Goal: Information Seeking & Learning: Learn about a topic

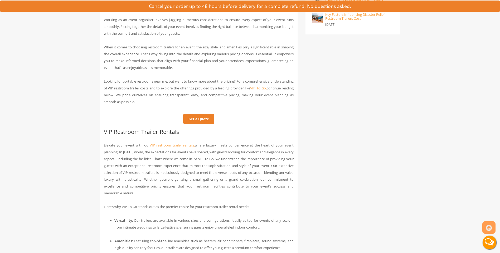
scroll to position [263, 0]
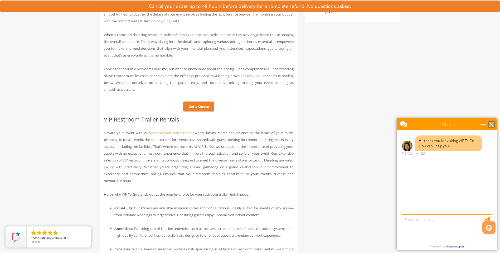
click at [492, 125] on div "close" at bounding box center [491, 124] width 5 height 5
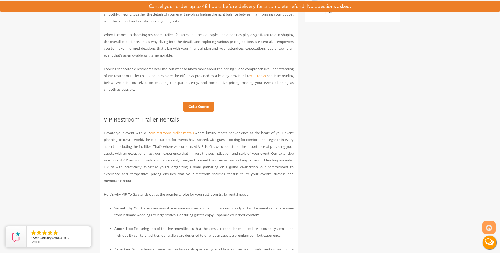
scroll to position [0, 0]
click at [172, 133] on link "VIP restroom trailer rentals," at bounding box center [172, 133] width 45 height 5
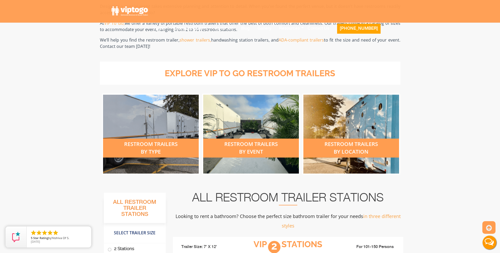
scroll to position [158, 0]
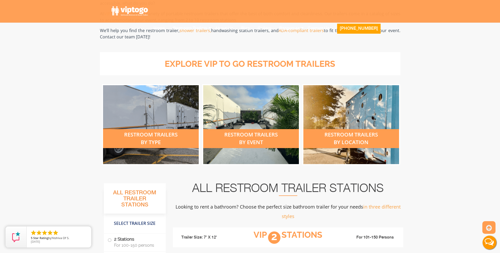
click at [154, 139] on div "restroom trailers by type" at bounding box center [151, 138] width 96 height 19
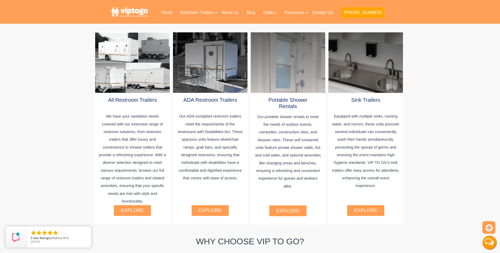
scroll to position [290, 0]
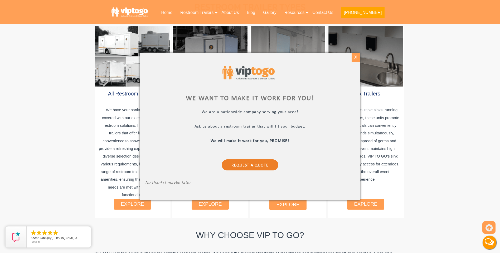
click at [356, 59] on div "X" at bounding box center [356, 57] width 8 height 9
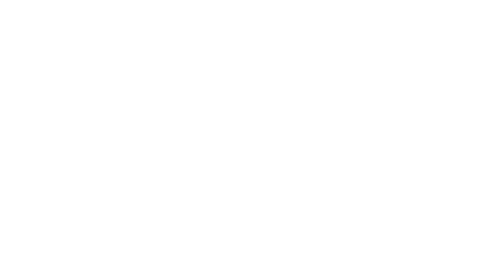
scroll to position [158, 0]
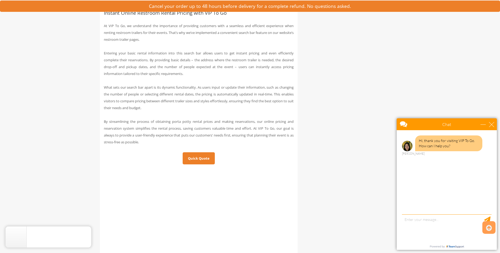
scroll to position [1159, 0]
